Goal: Information Seeking & Learning: Check status

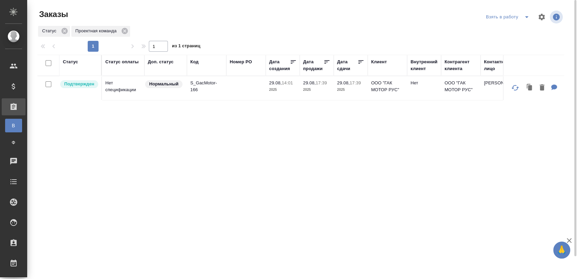
click at [527, 17] on icon "split button" at bounding box center [526, 17] width 3 height 2
click at [501, 27] on li "Мои заказы" at bounding box center [508, 30] width 57 height 11
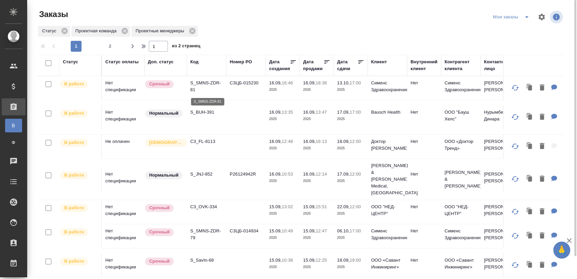
click at [204, 83] on p "S_SMNS-ZDR-81" at bounding box center [206, 87] width 33 height 14
click at [202, 111] on p "S_BUH-391" at bounding box center [206, 112] width 33 height 7
click at [210, 137] on td "C3_FL-8113" at bounding box center [206, 147] width 39 height 24
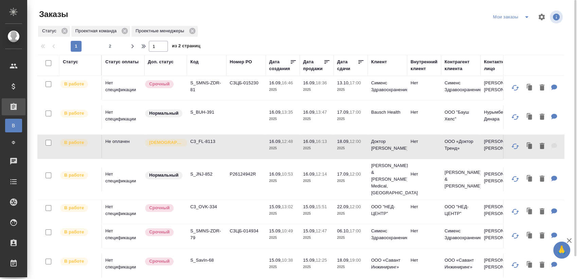
click at [209, 140] on p "C3_FL-8113" at bounding box center [206, 141] width 33 height 7
click at [205, 171] on p "S_JNJ-852" at bounding box center [206, 174] width 33 height 7
click at [211, 203] on p "C3_OVK-334" at bounding box center [206, 206] width 33 height 7
click at [213, 227] on p "S_SMNS-ZDR-79" at bounding box center [206, 234] width 33 height 14
click at [201, 257] on p "S_SavIn-68" at bounding box center [206, 260] width 33 height 7
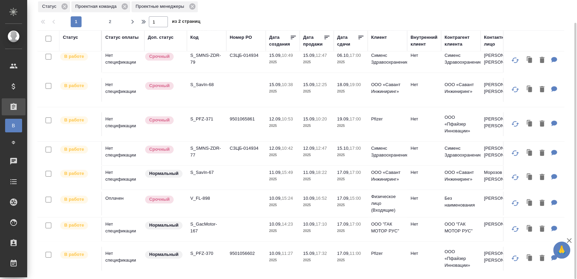
scroll to position [189, 0]
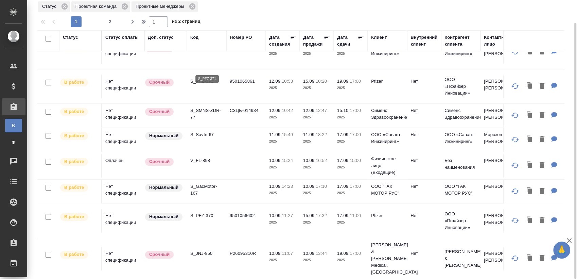
click at [206, 78] on p "S_PFZ-371" at bounding box center [206, 81] width 33 height 7
click at [212, 107] on p "S_SMNS-ZDR-77" at bounding box center [206, 114] width 33 height 14
click at [201, 131] on p "S_SavIn-67" at bounding box center [206, 134] width 33 height 7
click at [203, 157] on p "V_FL-898" at bounding box center [206, 160] width 33 height 7
click at [192, 183] on p "S_GacMotor-167" at bounding box center [206, 190] width 33 height 14
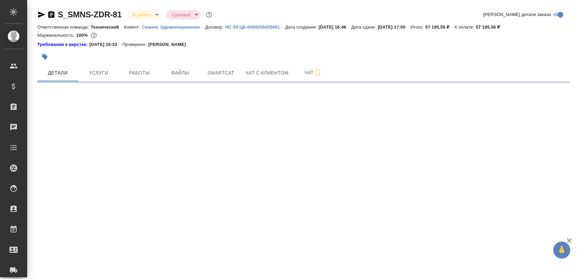
select select "RU"
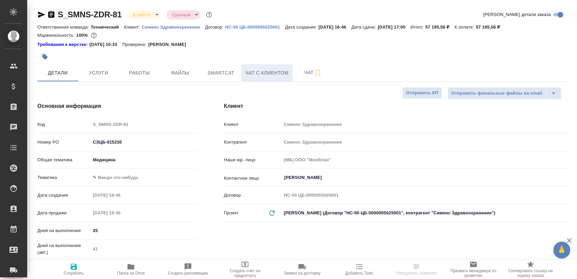
type textarea "x"
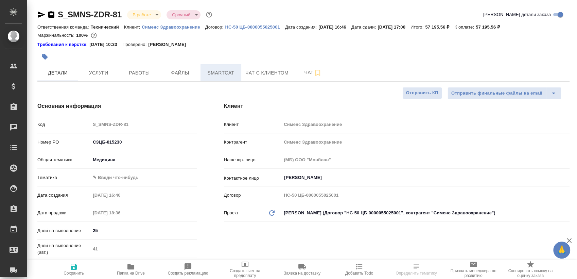
type textarea "x"
click at [148, 69] on span "Работы" at bounding box center [139, 73] width 33 height 8
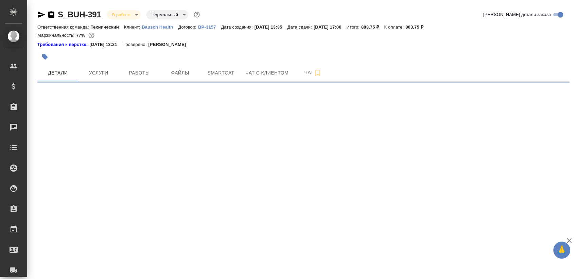
select select "RU"
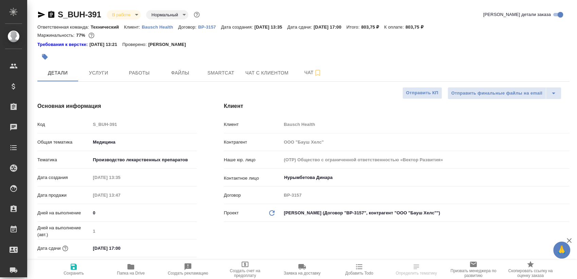
type textarea "x"
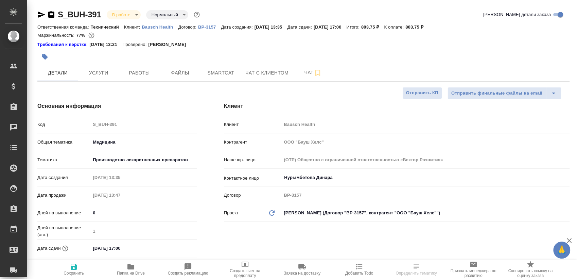
type textarea "x"
click at [147, 69] on span "Работы" at bounding box center [139, 73] width 33 height 8
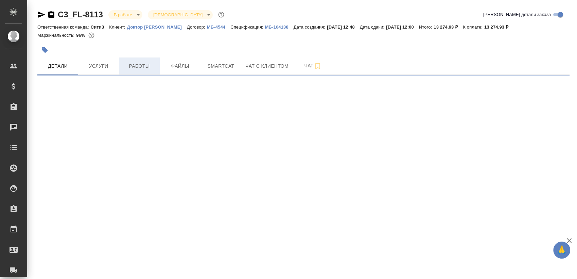
click at [147, 70] on span "Работы" at bounding box center [139, 66] width 33 height 8
select select "RU"
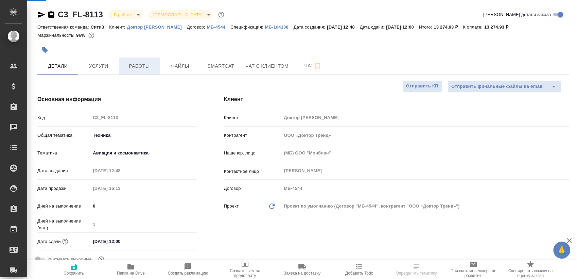
type textarea "x"
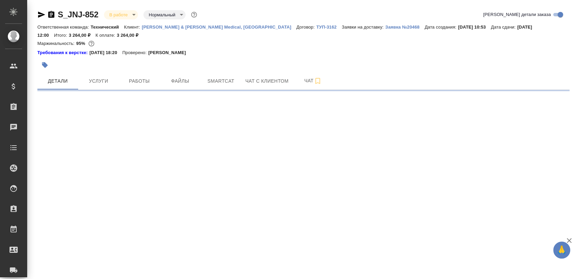
select select "RU"
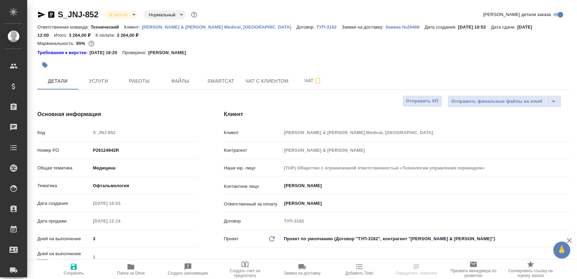
type textarea "x"
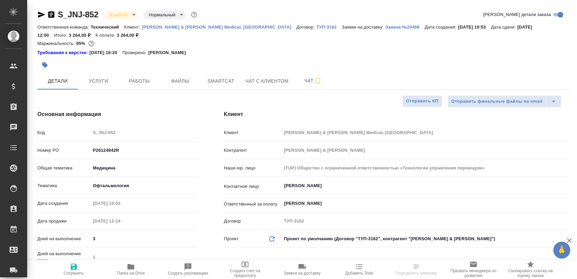
type textarea "x"
click at [147, 78] on span "Работы" at bounding box center [139, 81] width 33 height 8
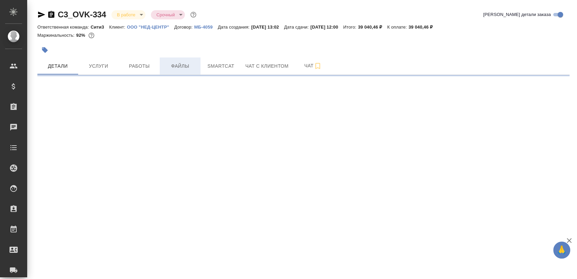
select select "RU"
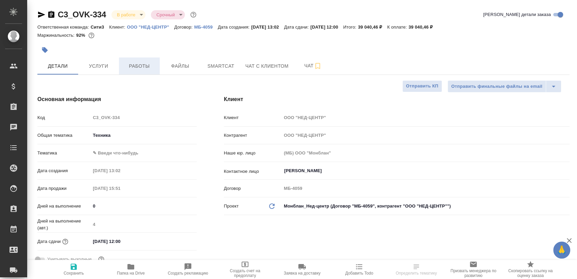
click at [151, 72] on button "Работы" at bounding box center [139, 65] width 41 height 17
type textarea "x"
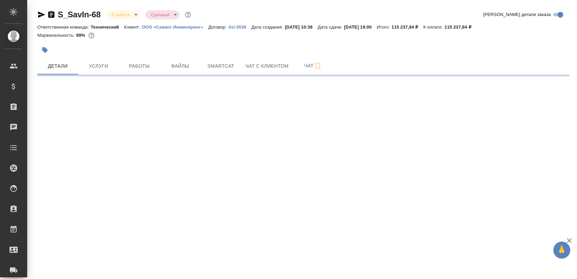
select select "RU"
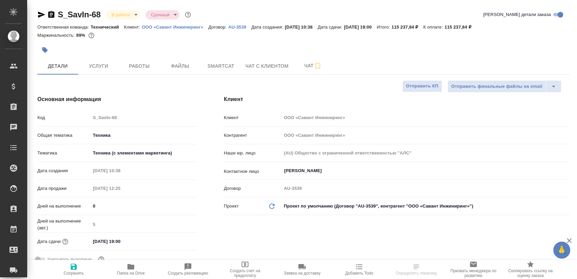
type textarea "x"
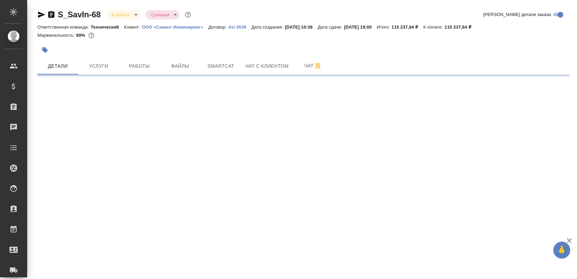
select select "RU"
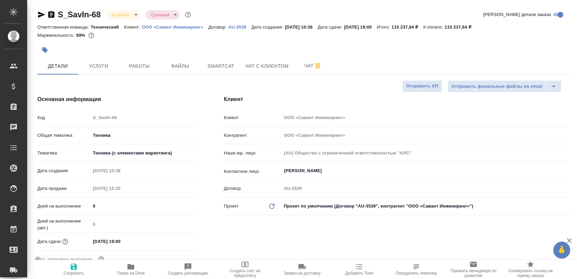
type textarea "x"
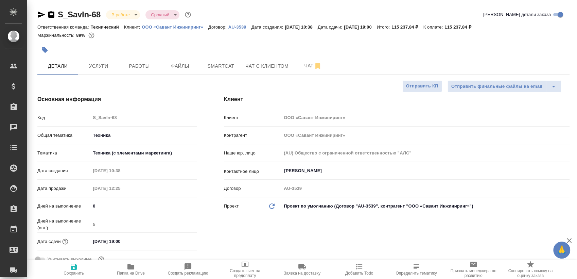
type textarea "x"
click at [139, 67] on span "Работы" at bounding box center [139, 66] width 33 height 8
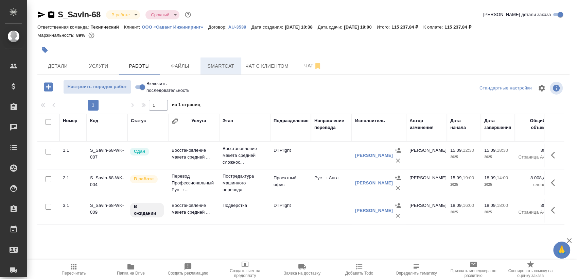
click at [224, 71] on button "Smartcat" at bounding box center [221, 65] width 41 height 17
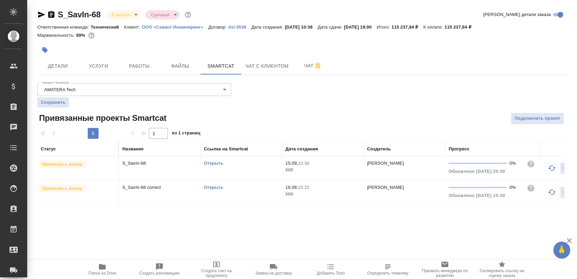
click at [218, 188] on link "Открыть" at bounding box center [213, 187] width 19 height 5
click at [213, 186] on link "Открыть" at bounding box center [213, 187] width 19 height 5
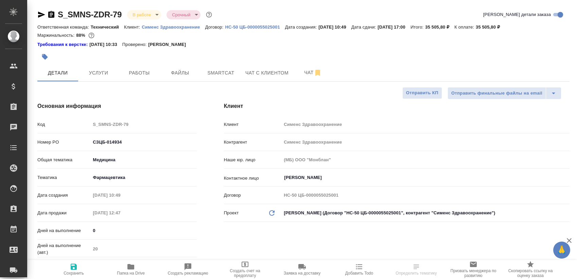
select select "RU"
click at [134, 70] on span "Работы" at bounding box center [139, 73] width 33 height 8
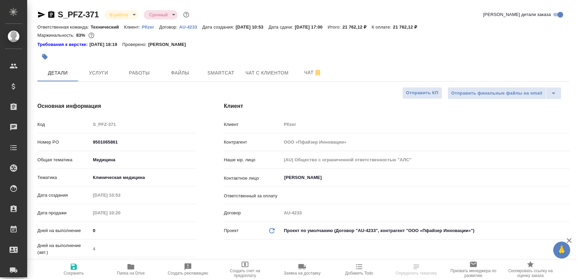
select select "RU"
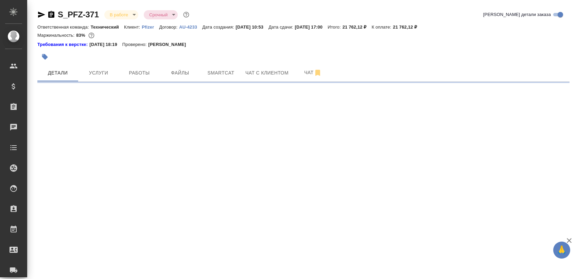
select select "RU"
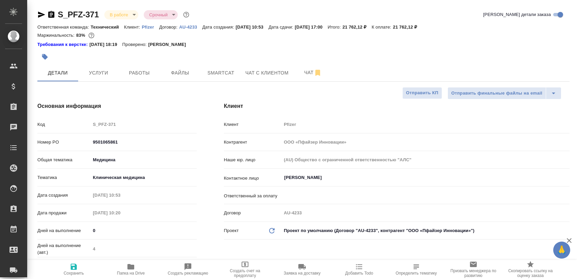
type textarea "x"
click at [136, 75] on span "Работы" at bounding box center [139, 73] width 33 height 8
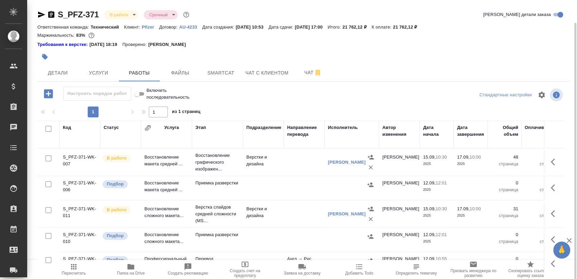
scroll to position [12, 0]
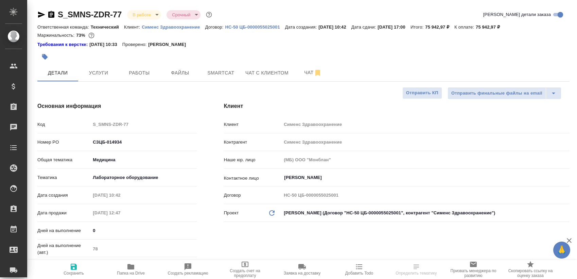
select select "RU"
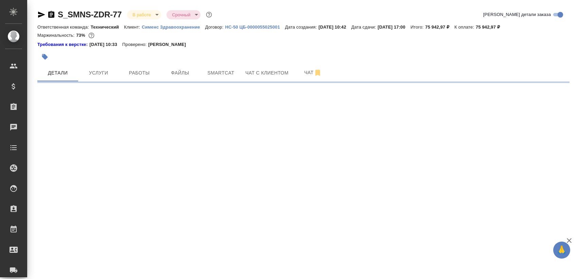
select select "RU"
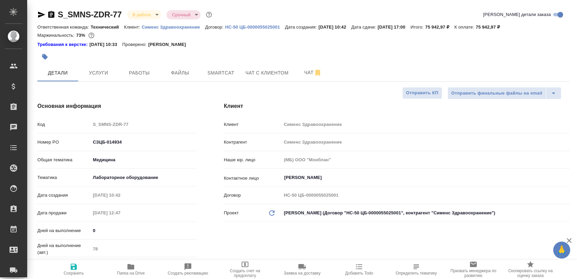
type textarea "x"
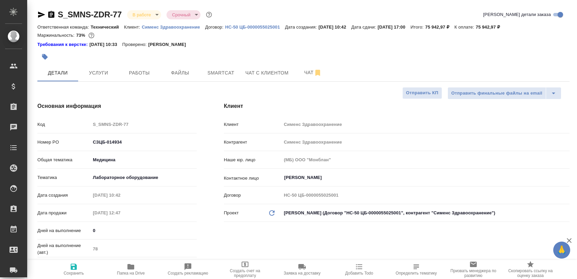
type textarea "x"
click at [122, 74] on button "Работы" at bounding box center [139, 72] width 41 height 17
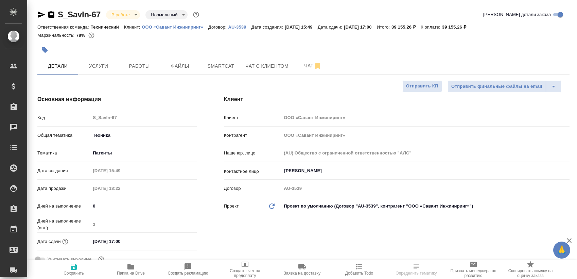
select select "RU"
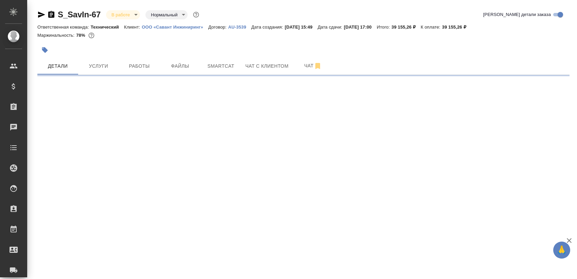
select select "RU"
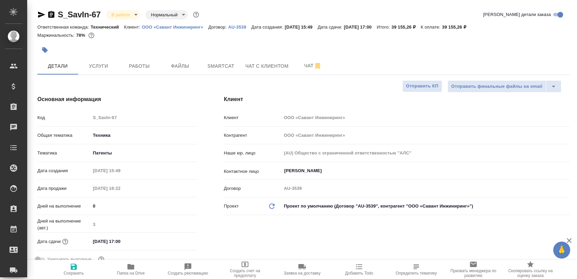
type textarea "x"
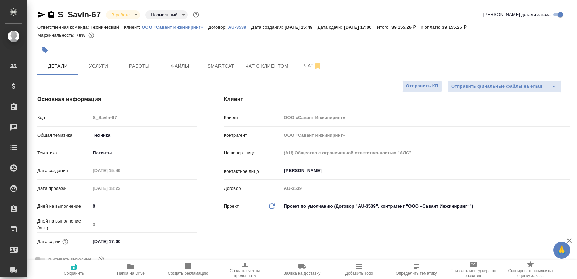
type textarea "x"
click at [125, 68] on span "Работы" at bounding box center [139, 66] width 33 height 8
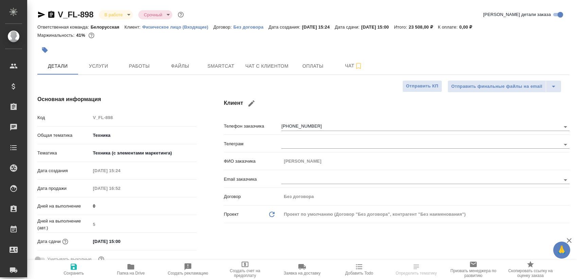
select select "RU"
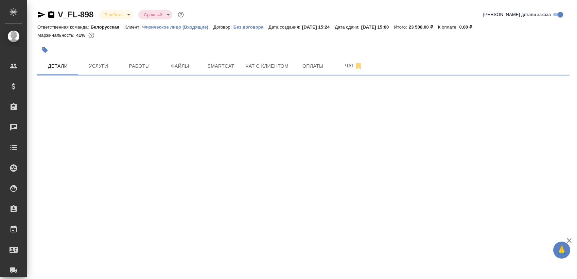
select select "RU"
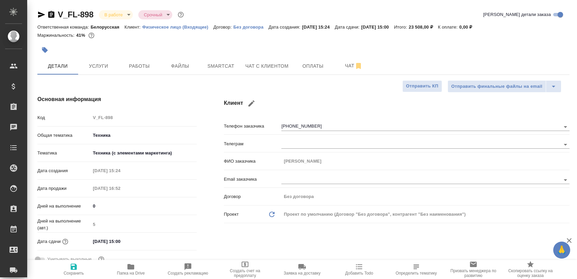
type textarea "x"
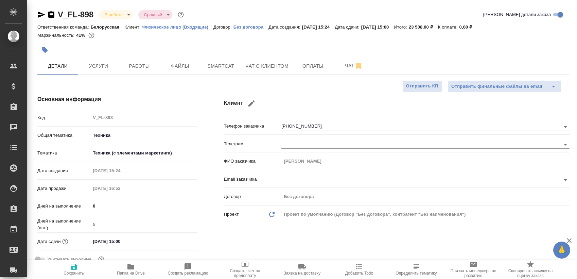
type textarea "x"
click at [139, 66] on span "Работы" at bounding box center [139, 66] width 33 height 8
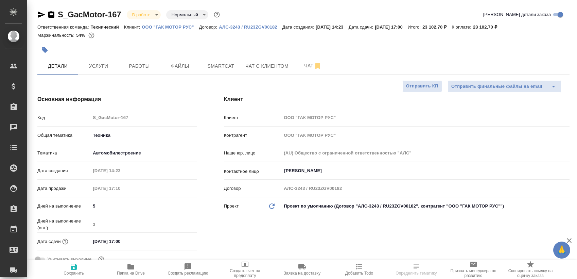
select select "RU"
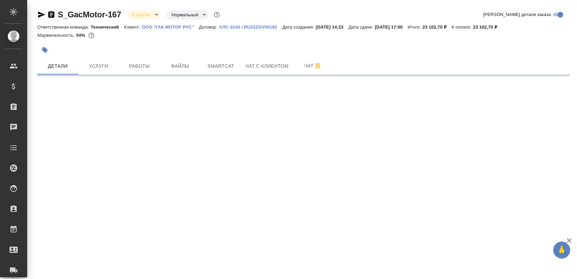
select select "RU"
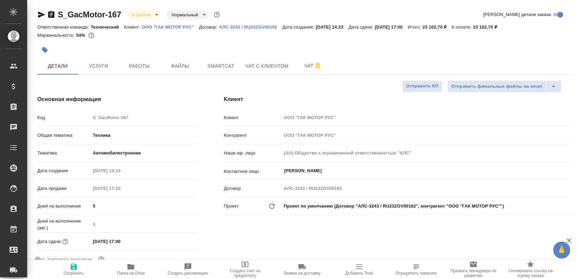
type textarea "x"
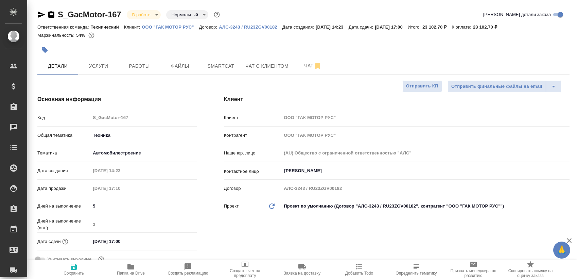
type textarea "x"
click at [158, 74] on hr at bounding box center [303, 74] width 532 height 0
click at [144, 64] on span "Работы" at bounding box center [139, 66] width 33 height 8
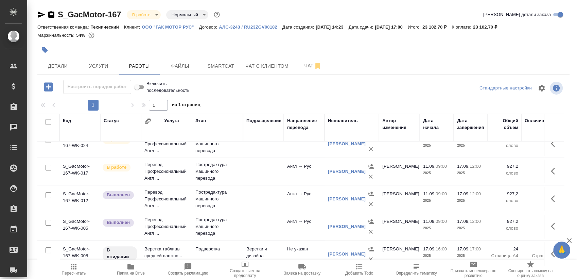
scroll to position [211, 0]
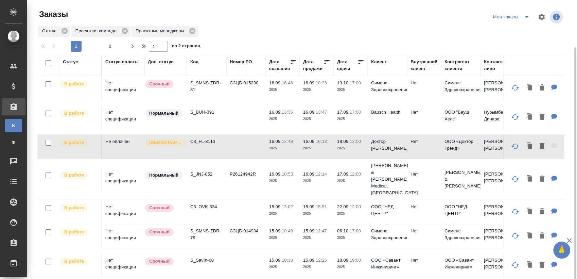
scroll to position [189, 0]
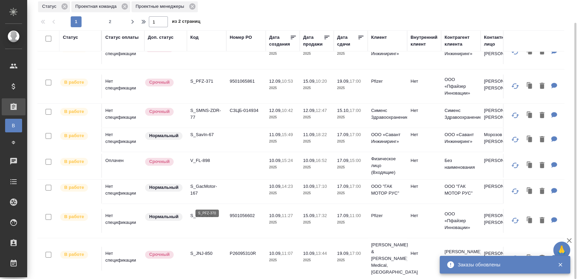
click at [203, 212] on p "S_PFZ-370" at bounding box center [206, 215] width 33 height 7
click at [204, 246] on td "S_JNJ-850" at bounding box center [206, 258] width 39 height 24
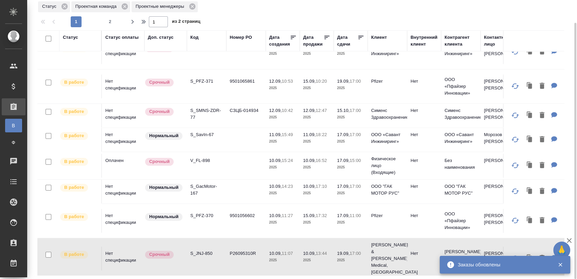
drag, startPoint x: 208, startPoint y: 232, endPoint x: 372, endPoint y: 0, distance: 283.6
click at [209, 250] on p "S_JNJ-850" at bounding box center [206, 253] width 33 height 7
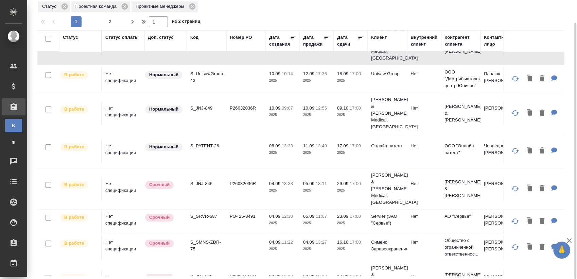
scroll to position [415, 0]
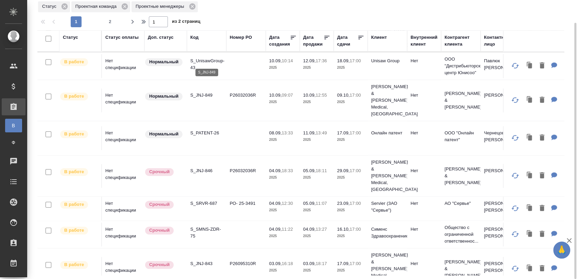
click at [206, 92] on p "S_JNJ-849" at bounding box center [206, 95] width 33 height 7
click at [213, 130] on p "S_PATENT-26" at bounding box center [206, 133] width 33 height 7
click at [207, 167] on p "S_JNJ-846" at bounding box center [206, 170] width 33 height 7
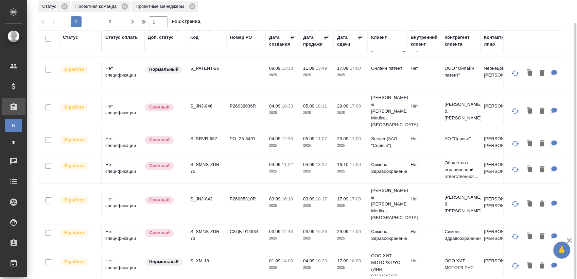
scroll to position [491, 0]
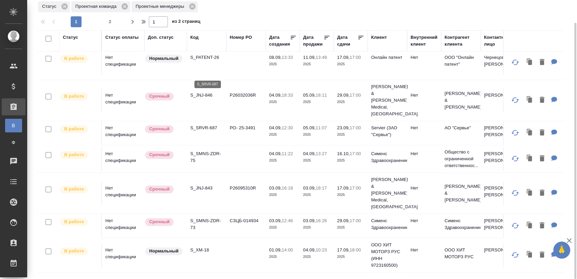
click at [210, 124] on p "S_SRVR-687" at bounding box center [206, 127] width 33 height 7
click at [199, 150] on p "S_SMNS-ZDR-75" at bounding box center [206, 157] width 33 height 14
click at [206, 185] on p "S_JNJ-843" at bounding box center [206, 188] width 33 height 7
click at [202, 217] on p "S_SMNS-ZDR-73" at bounding box center [206, 224] width 33 height 14
click at [204, 246] on p "S_XM-18" at bounding box center [206, 249] width 33 height 7
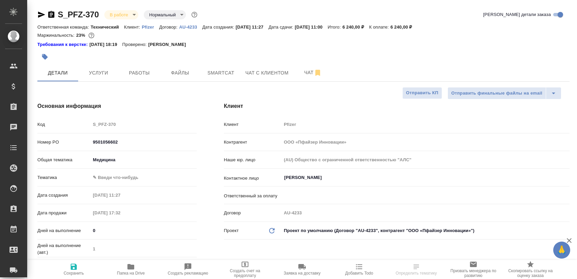
select select "RU"
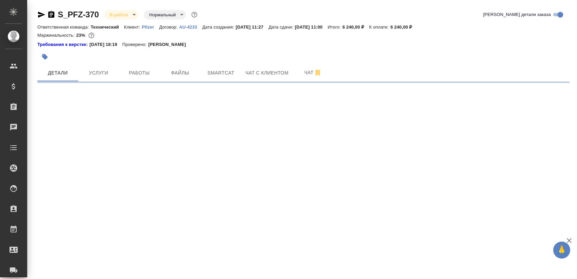
select select "RU"
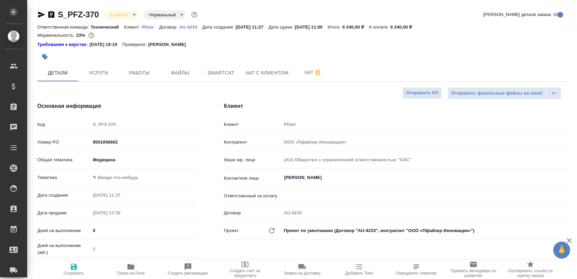
type textarea "x"
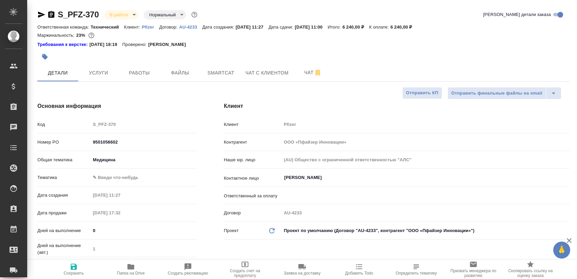
type textarea "x"
click at [143, 66] on button "Работы" at bounding box center [139, 72] width 41 height 17
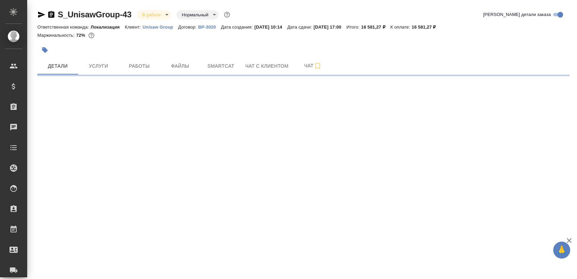
select select "RU"
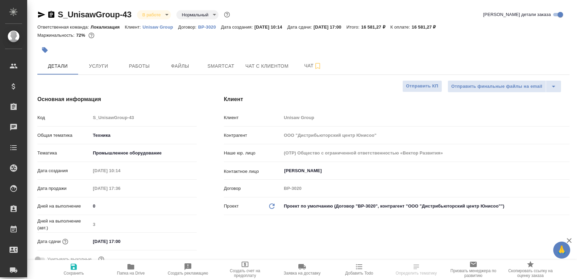
type textarea "x"
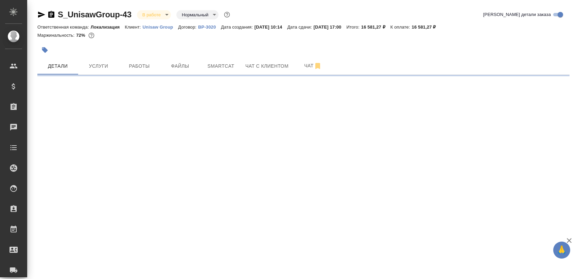
select select "RU"
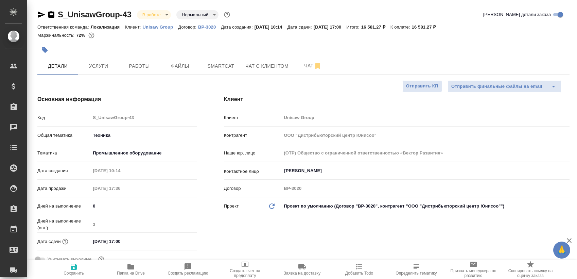
type textarea "x"
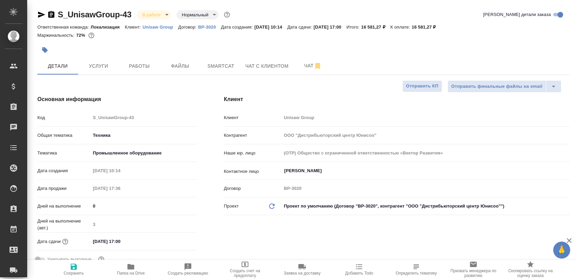
type textarea "x"
click at [136, 68] on span "Работы" at bounding box center [139, 66] width 33 height 8
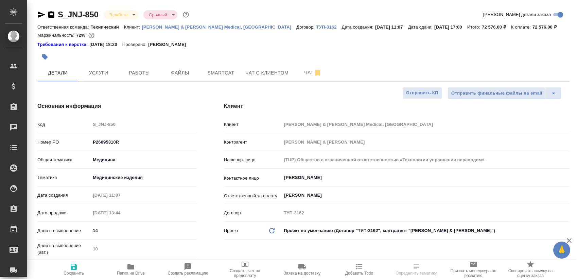
select select "RU"
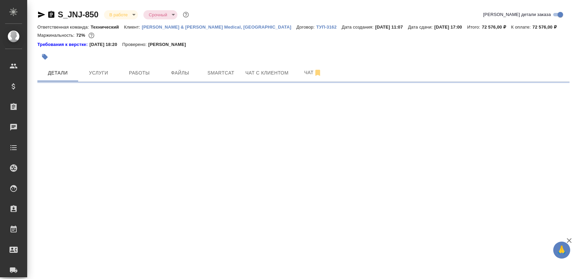
select select "RU"
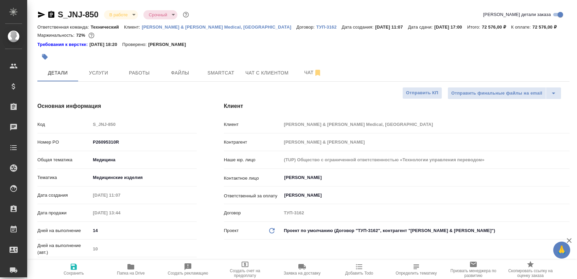
type textarea "x"
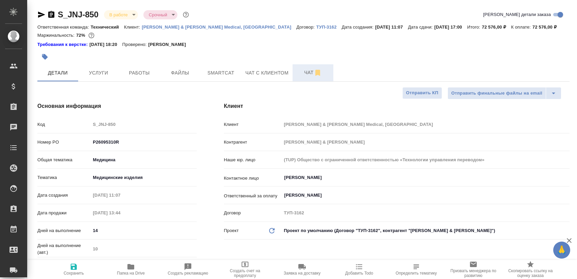
type textarea "x"
click at [142, 71] on span "Работы" at bounding box center [139, 73] width 33 height 8
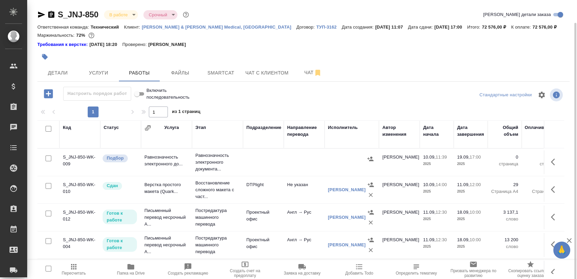
scroll to position [12, 0]
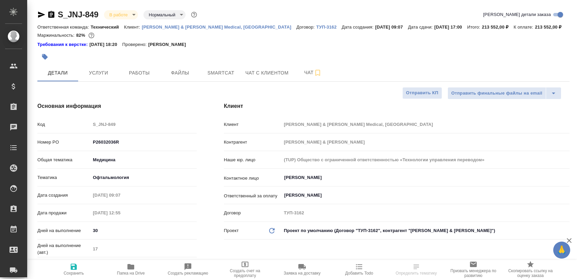
select select "RU"
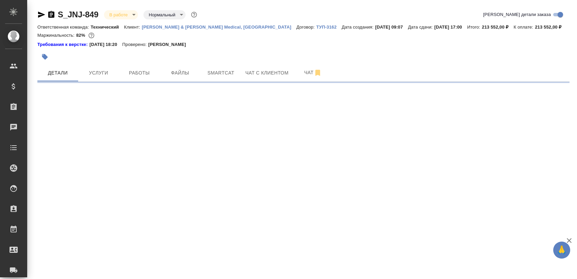
select select "RU"
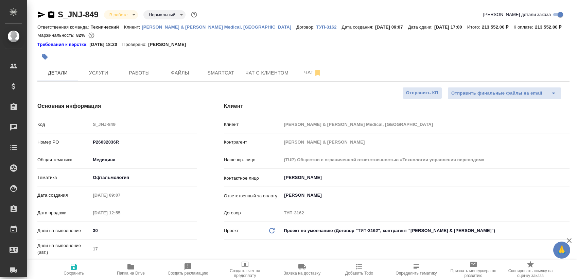
type textarea "x"
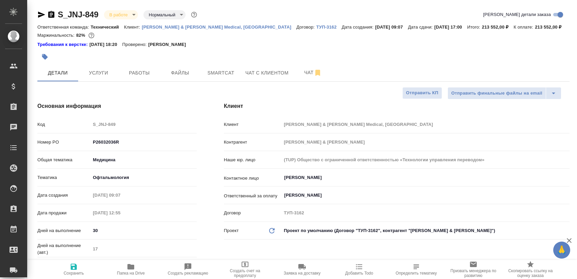
type textarea "x"
click at [132, 75] on span "Работы" at bounding box center [139, 73] width 33 height 8
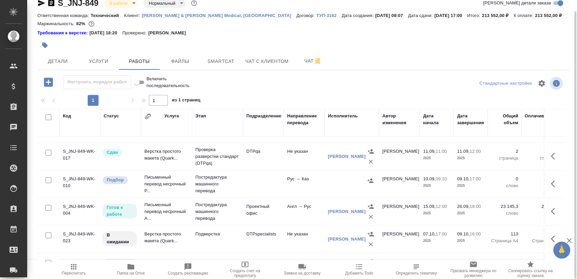
scroll to position [78, 0]
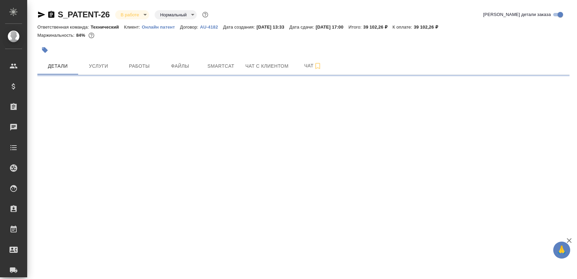
select select "RU"
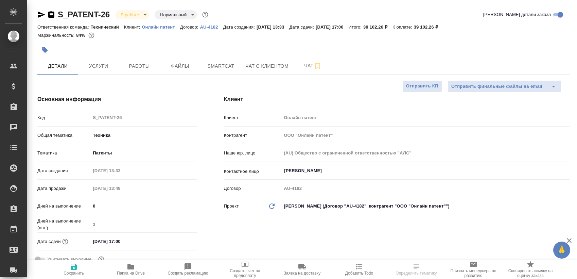
type textarea "x"
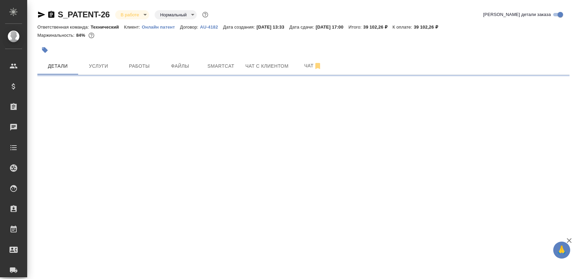
select select "RU"
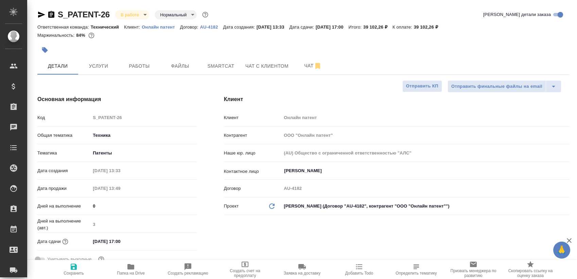
type textarea "x"
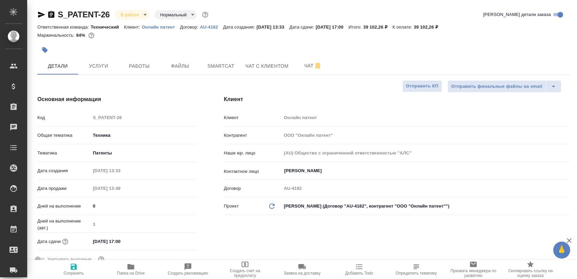
type textarea "x"
click at [128, 64] on span "Работы" at bounding box center [139, 66] width 33 height 8
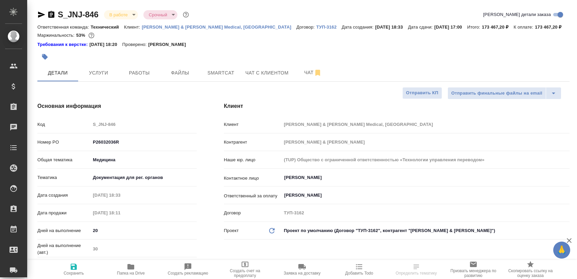
select select "RU"
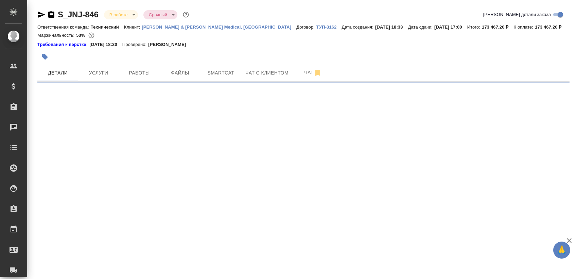
select select "RU"
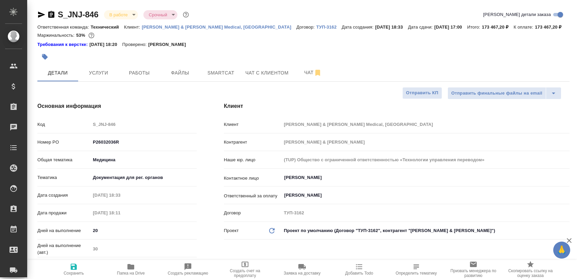
type textarea "x"
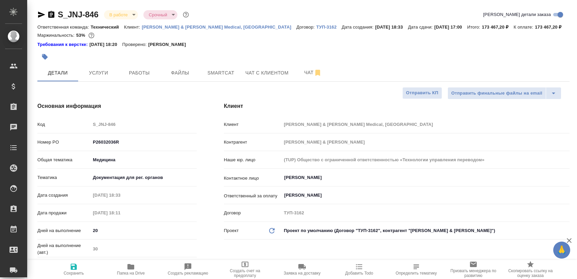
type textarea "x"
click at [127, 75] on span "Работы" at bounding box center [139, 73] width 33 height 8
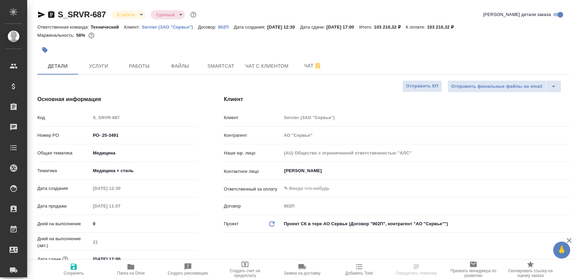
select select "RU"
type textarea "x"
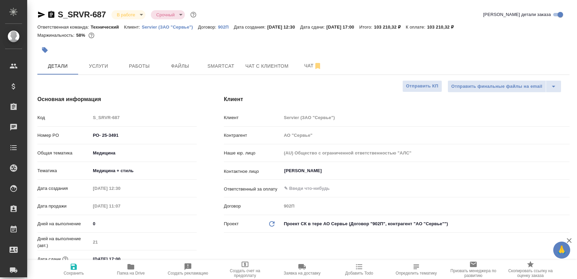
type textarea "x"
click at [133, 59] on button "Работы" at bounding box center [139, 65] width 41 height 17
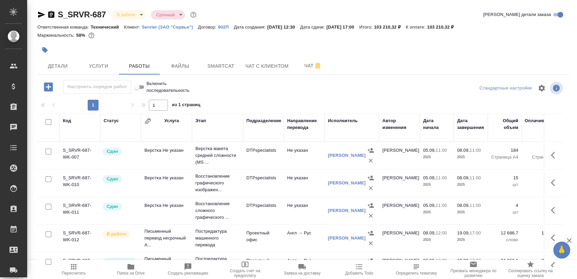
scroll to position [5, 0]
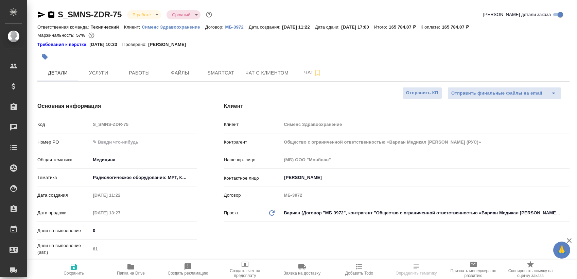
select select "RU"
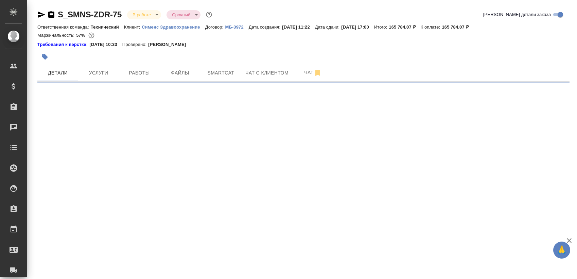
select select "RU"
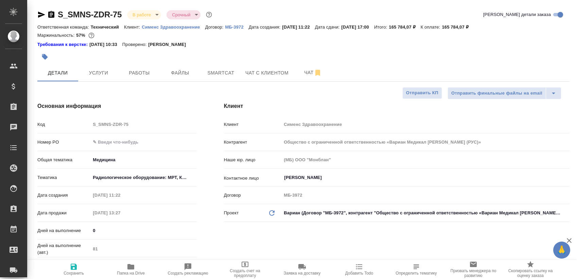
type textarea "x"
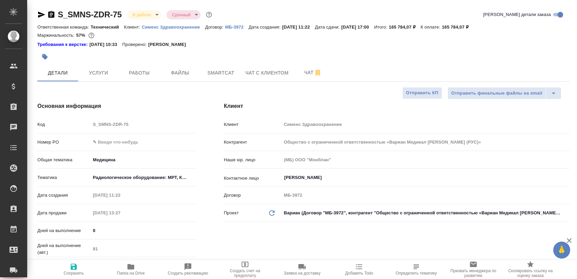
type textarea "x"
click at [133, 58] on div at bounding box center [214, 56] width 355 height 15
click at [138, 73] on span "Работы" at bounding box center [139, 73] width 33 height 8
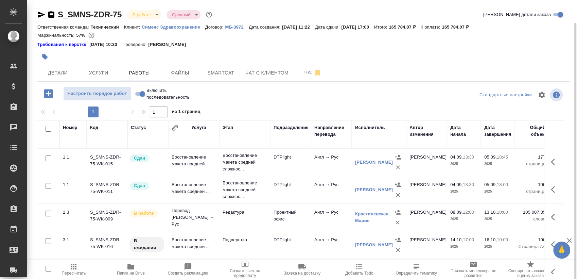
scroll to position [12, 0]
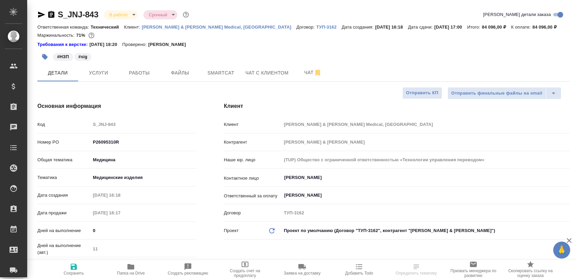
select select "RU"
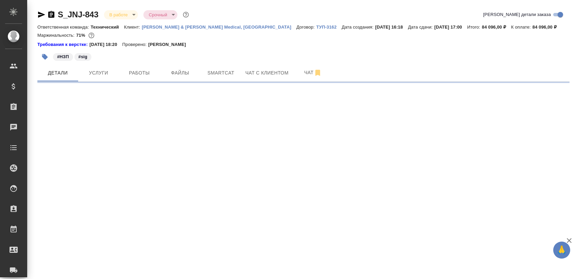
select select "RU"
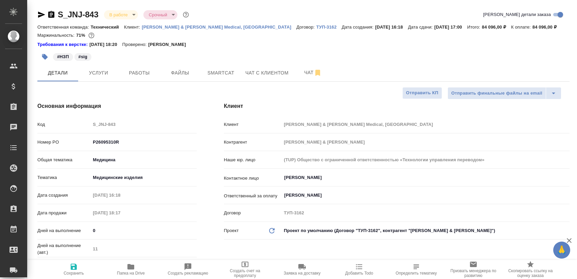
type textarea "x"
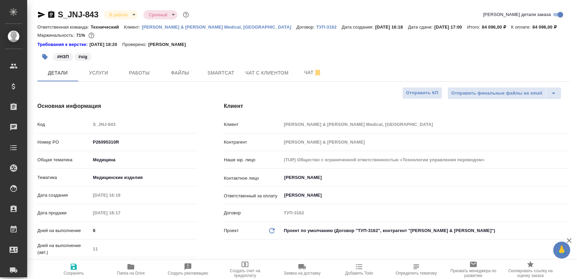
type textarea "x"
click at [139, 80] on button "Работы" at bounding box center [139, 72] width 41 height 17
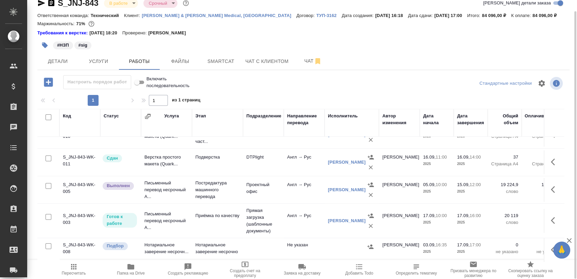
scroll to position [22, 0]
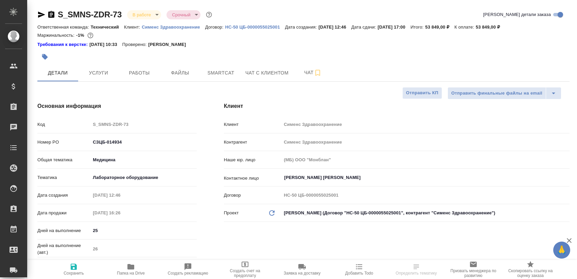
select select "RU"
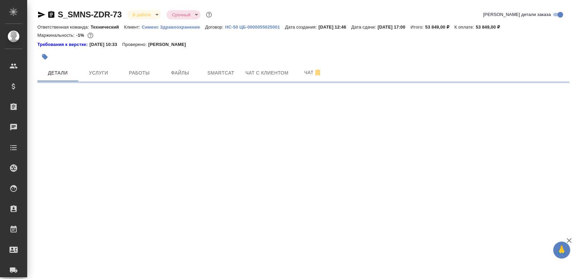
select select "RU"
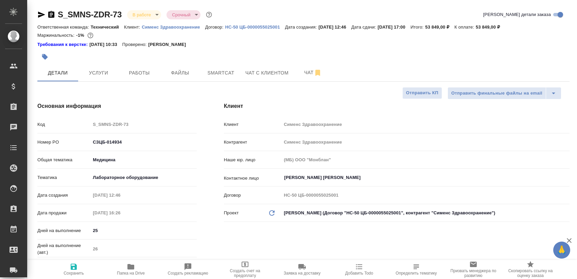
type textarea "x"
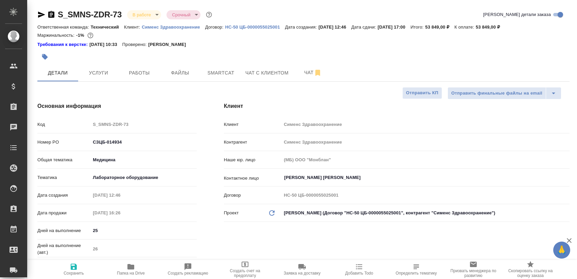
type textarea "x"
click at [144, 72] on span "Работы" at bounding box center [139, 73] width 33 height 8
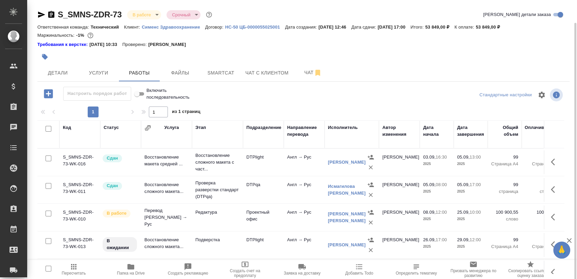
scroll to position [12, 0]
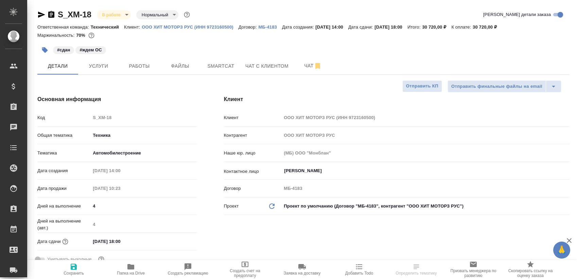
select select "RU"
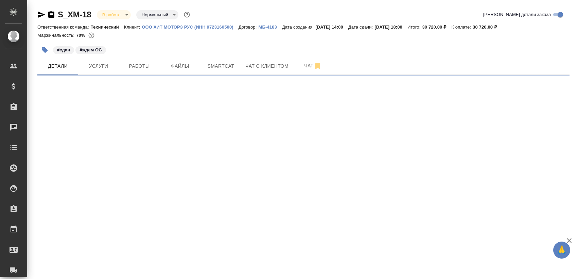
select select "RU"
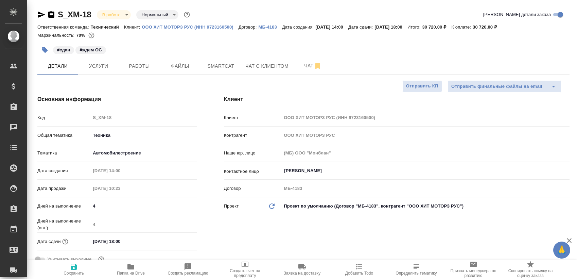
type textarea "x"
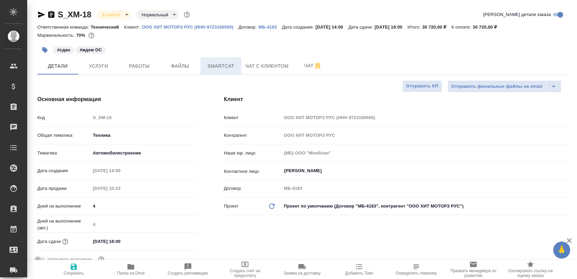
type textarea "x"
click at [141, 66] on span "Работы" at bounding box center [139, 66] width 33 height 8
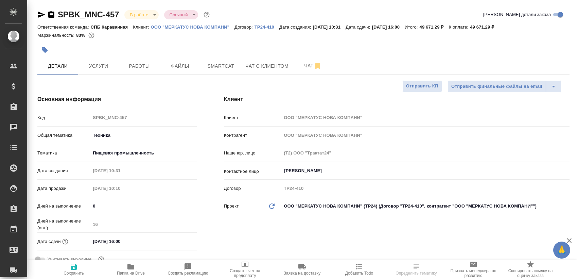
select select "RU"
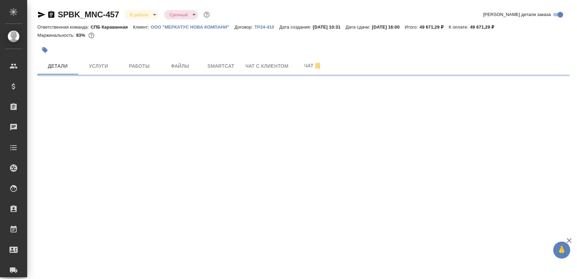
select select "RU"
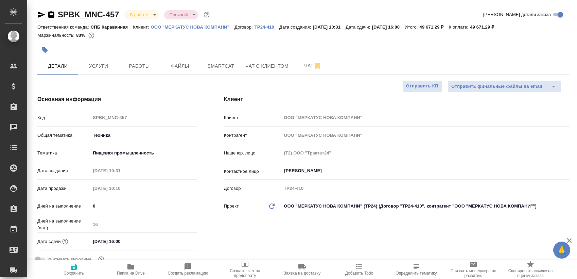
type textarea "x"
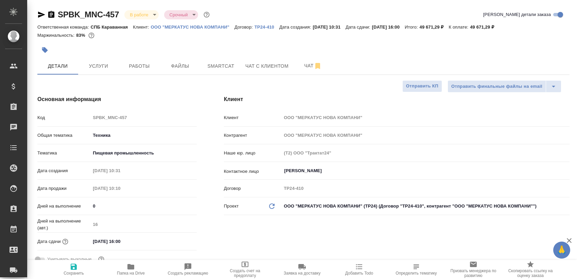
type textarea "x"
click at [133, 59] on button "Работы" at bounding box center [139, 65] width 41 height 17
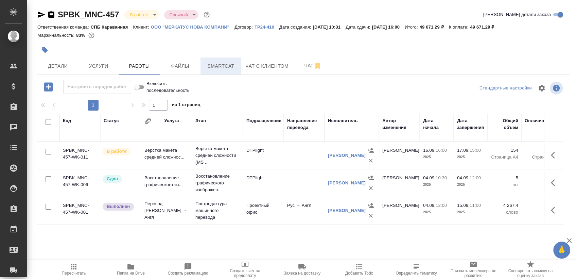
click at [209, 62] on span "Smartcat" at bounding box center [221, 66] width 33 height 8
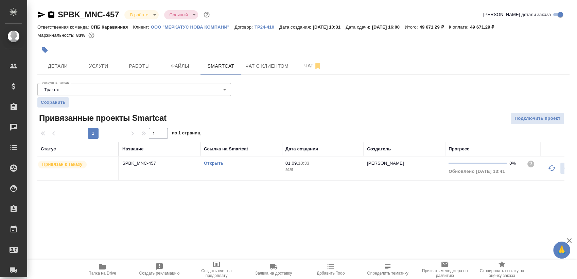
click at [245, 160] on div "Открыть" at bounding box center [241, 163] width 75 height 7
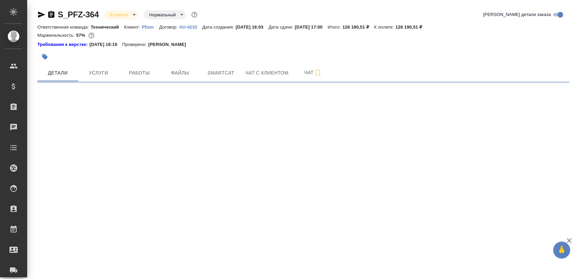
select select "RU"
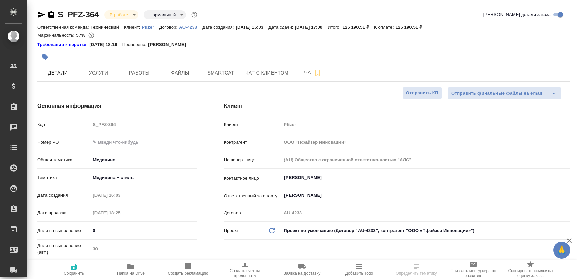
type textarea "x"
select select "RU"
type textarea "x"
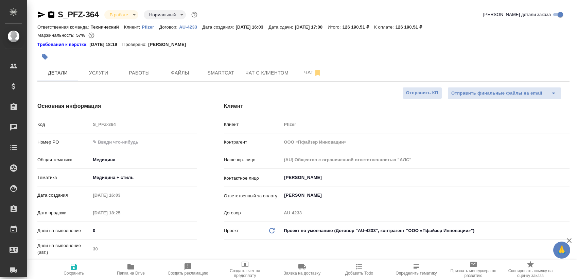
type textarea "x"
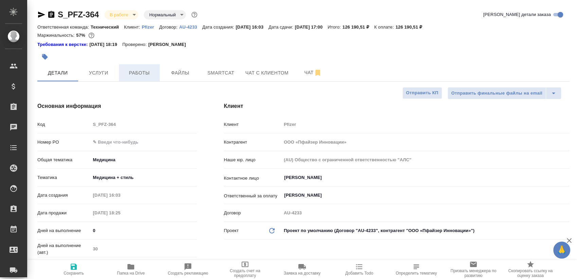
click at [144, 73] on span "Работы" at bounding box center [139, 73] width 33 height 8
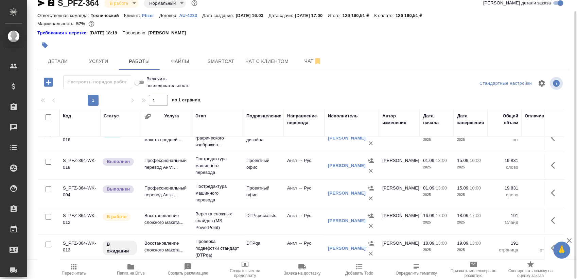
scroll to position [18, 0]
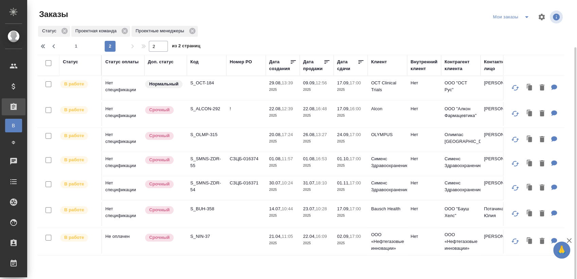
scroll to position [24, 0]
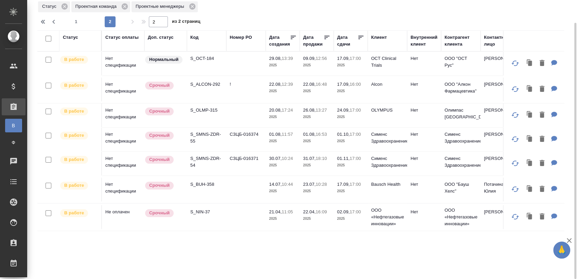
click at [205, 56] on p "S_OCT-184" at bounding box center [206, 58] width 33 height 7
click at [202, 85] on p "S_ALCON-292" at bounding box center [206, 84] width 33 height 7
click at [209, 114] on p "S_OLMP-315" at bounding box center [206, 110] width 33 height 7
click at [211, 144] on p "S_SMNS-ZDR-55" at bounding box center [206, 138] width 33 height 14
click at [204, 169] on p "S_SMNS-ZDR-54" at bounding box center [206, 162] width 33 height 14
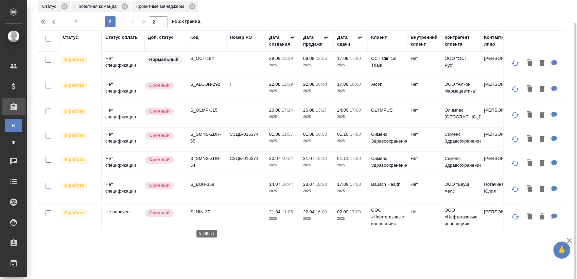
click at [196, 215] on p "S_NIN-37" at bounding box center [206, 211] width 33 height 7
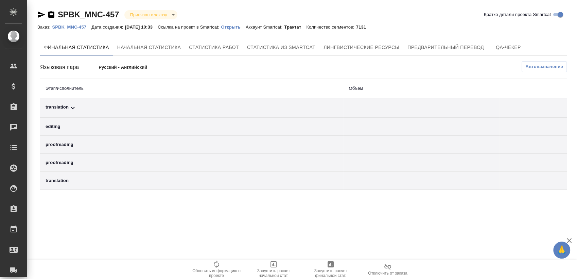
drag, startPoint x: 547, startPoint y: 58, endPoint x: 545, endPoint y: 62, distance: 4.1
click at [547, 59] on div "Финальная статистика Начальная статистика Статистика работ Статистика из Smartc…" at bounding box center [303, 114] width 527 height 151
click at [544, 65] on span "Автоназначение" at bounding box center [545, 66] width 38 height 7
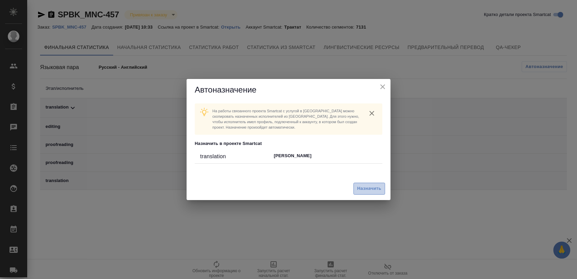
click at [373, 184] on button "Назначить" at bounding box center [370, 189] width 32 height 12
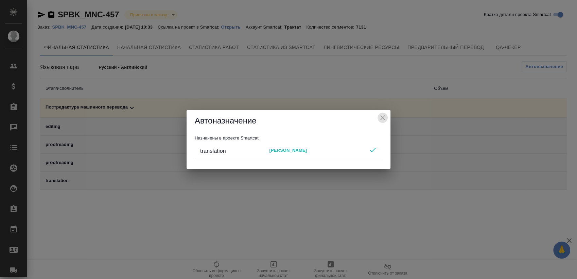
click at [385, 117] on icon "close" at bounding box center [383, 118] width 8 height 8
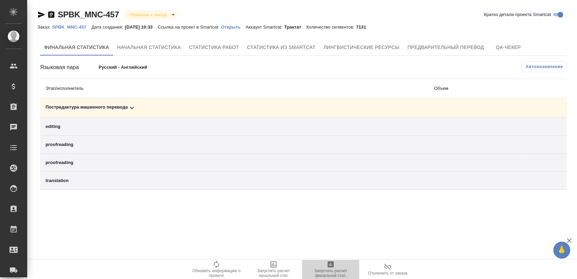
click at [334, 268] on icon "button" at bounding box center [331, 264] width 8 height 8
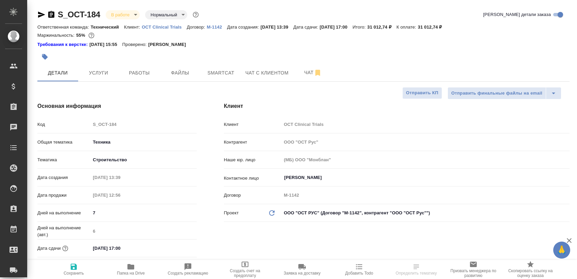
select select "RU"
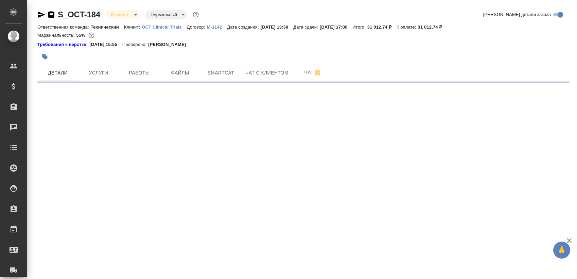
select select "RU"
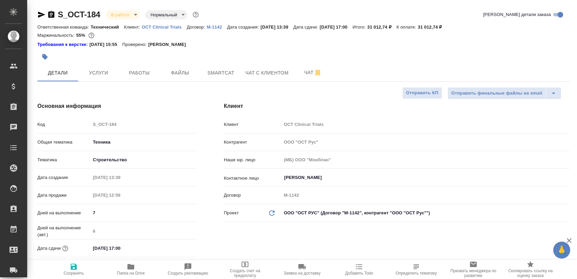
type textarea "x"
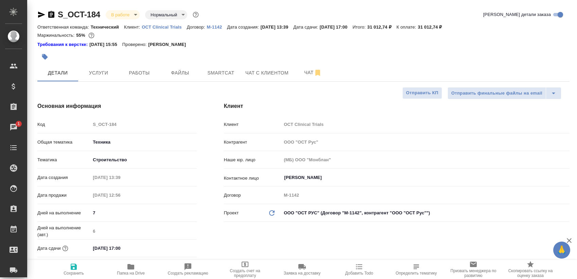
type textarea "x"
click at [126, 73] on span "Работы" at bounding box center [139, 73] width 33 height 8
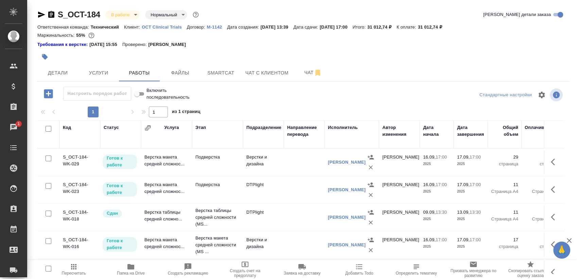
scroll to position [12, 0]
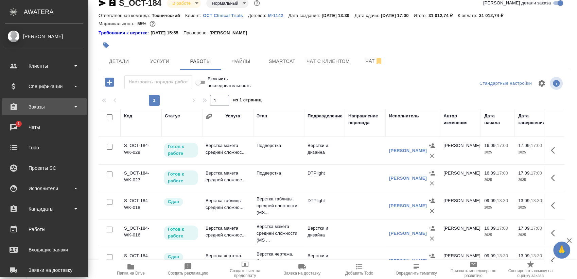
click at [37, 110] on div "Заказы" at bounding box center [44, 107] width 78 height 10
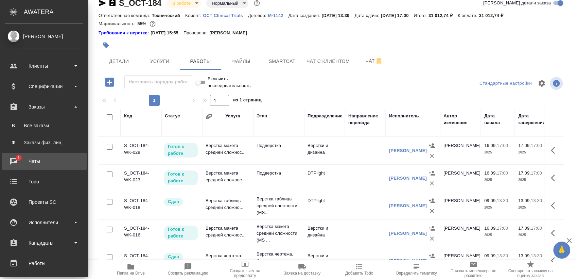
click at [45, 156] on div "Чаты" at bounding box center [44, 161] width 78 height 10
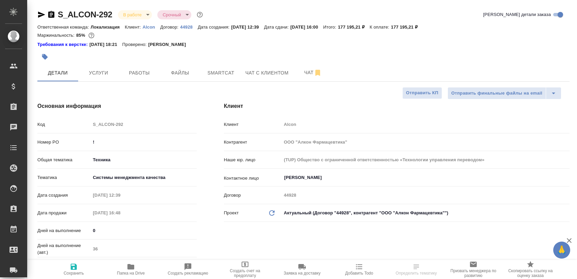
select select "RU"
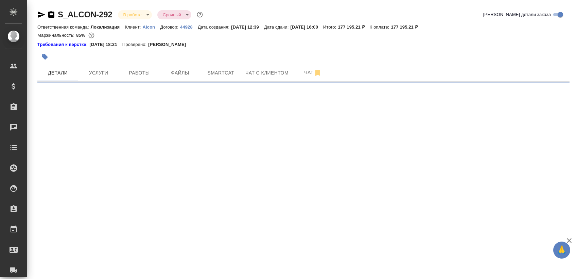
select select "RU"
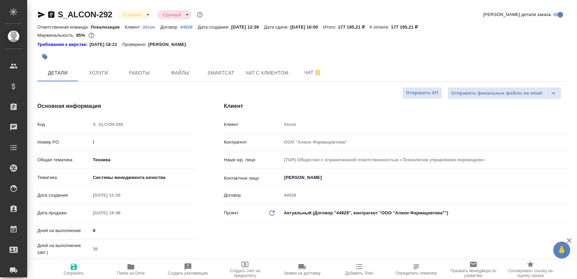
type textarea "x"
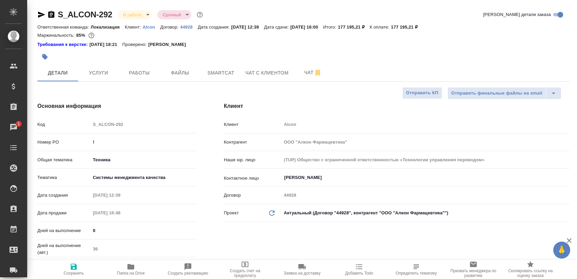
type textarea "x"
click at [136, 66] on button "Работы" at bounding box center [139, 72] width 41 height 17
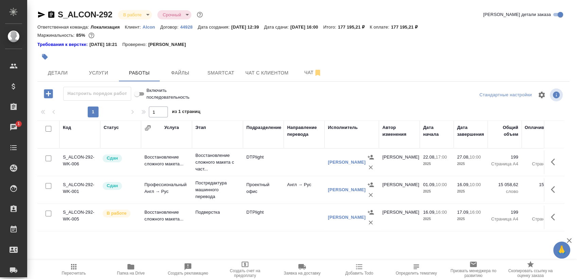
scroll to position [12, 0]
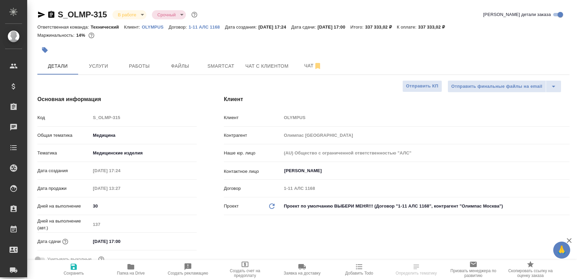
select select "RU"
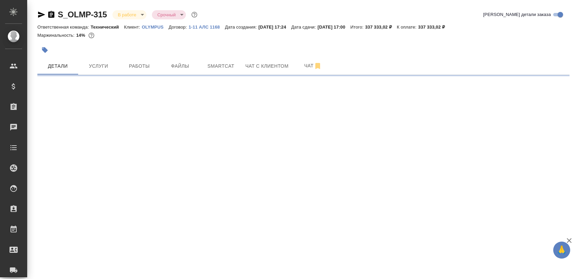
select select "RU"
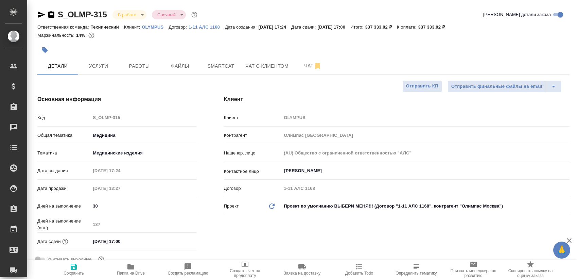
type textarea "x"
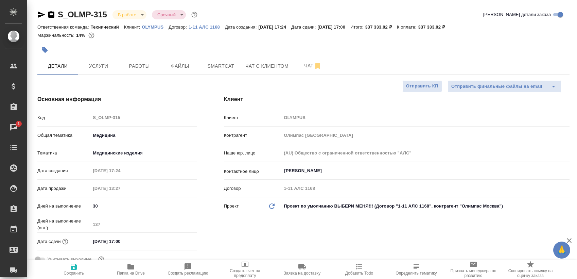
type textarea "x"
click at [154, 70] on button "Работы" at bounding box center [139, 65] width 41 height 17
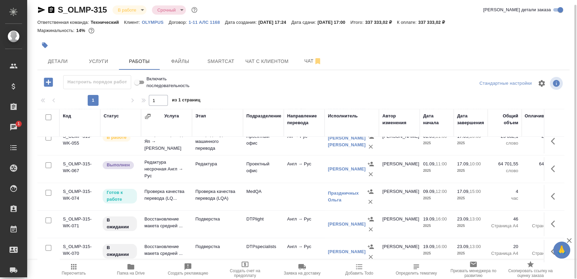
scroll to position [156, 0]
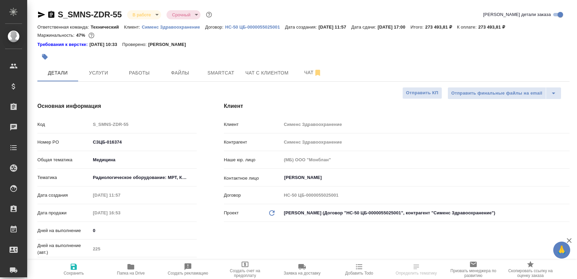
select select "RU"
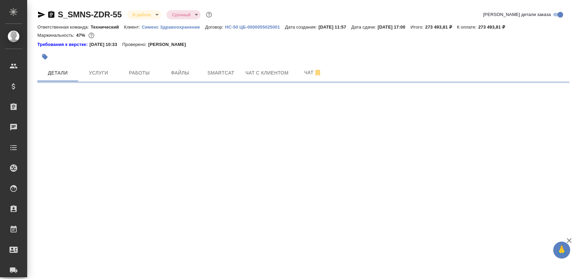
select select "RU"
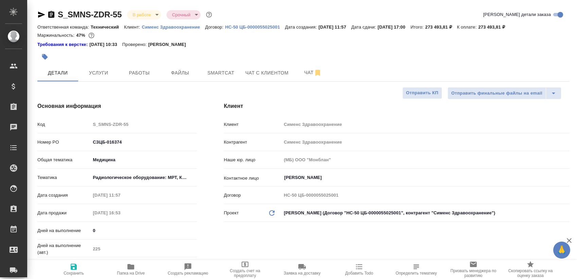
type textarea "x"
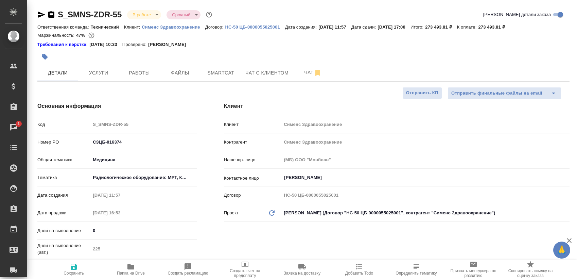
type textarea "x"
click at [131, 72] on span "Работы" at bounding box center [139, 73] width 33 height 8
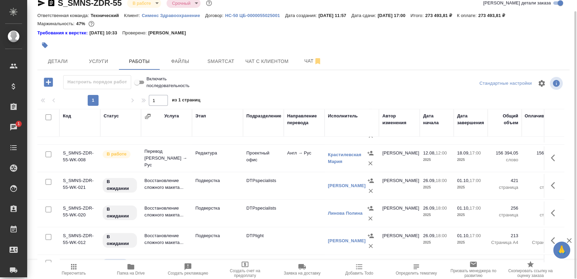
scroll to position [185, 0]
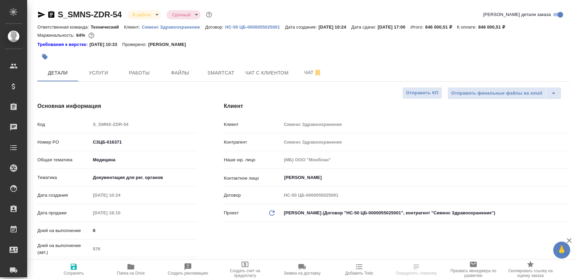
select select "RU"
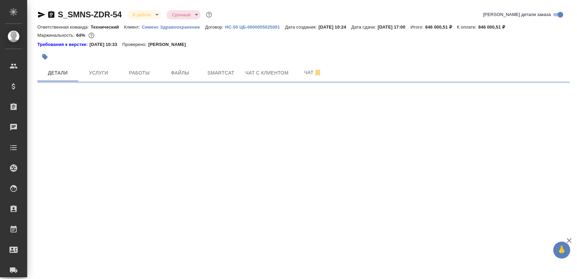
select select "RU"
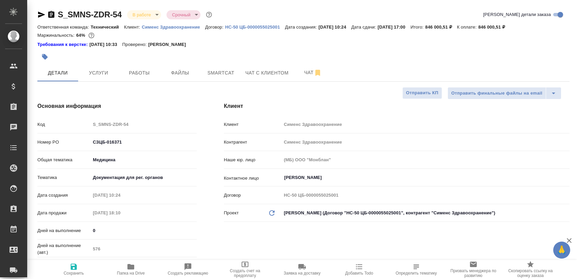
type textarea "x"
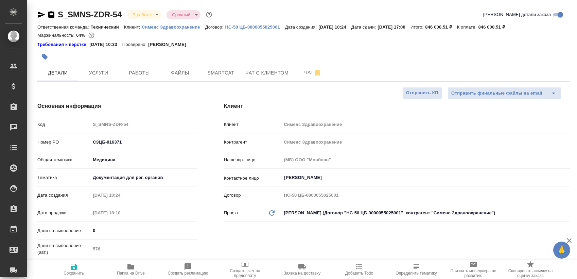
type textarea "x"
click at [128, 70] on span "Работы" at bounding box center [139, 73] width 33 height 8
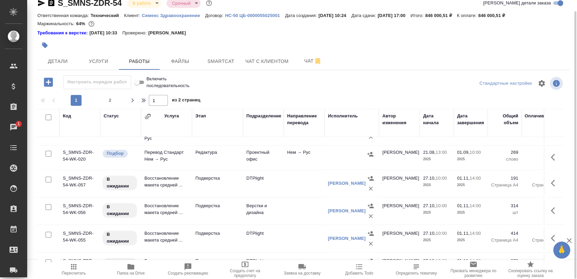
scroll to position [486, 0]
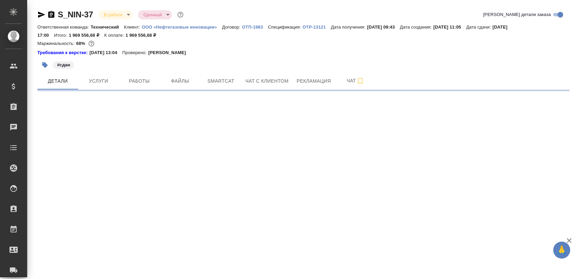
click at [117, 14] on body "🙏 .cls-1 fill:#fff; AWATERA [PERSON_NAME] Спецификации Заказы Чаты Todo Проекты…" at bounding box center [288, 139] width 577 height 279
select select "RU"
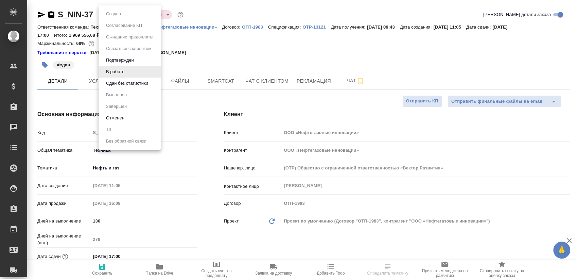
type textarea "x"
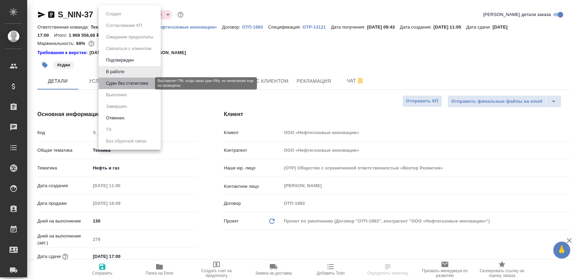
click at [128, 85] on button "Сдан без статистики" at bounding box center [127, 83] width 46 height 7
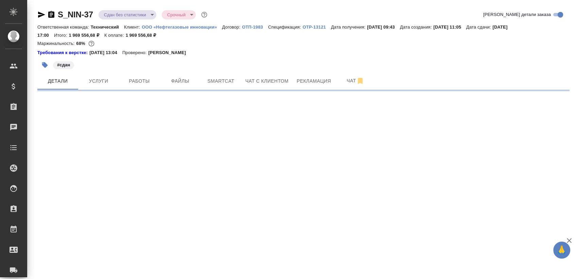
select select "RU"
